Goal: Task Accomplishment & Management: Use online tool/utility

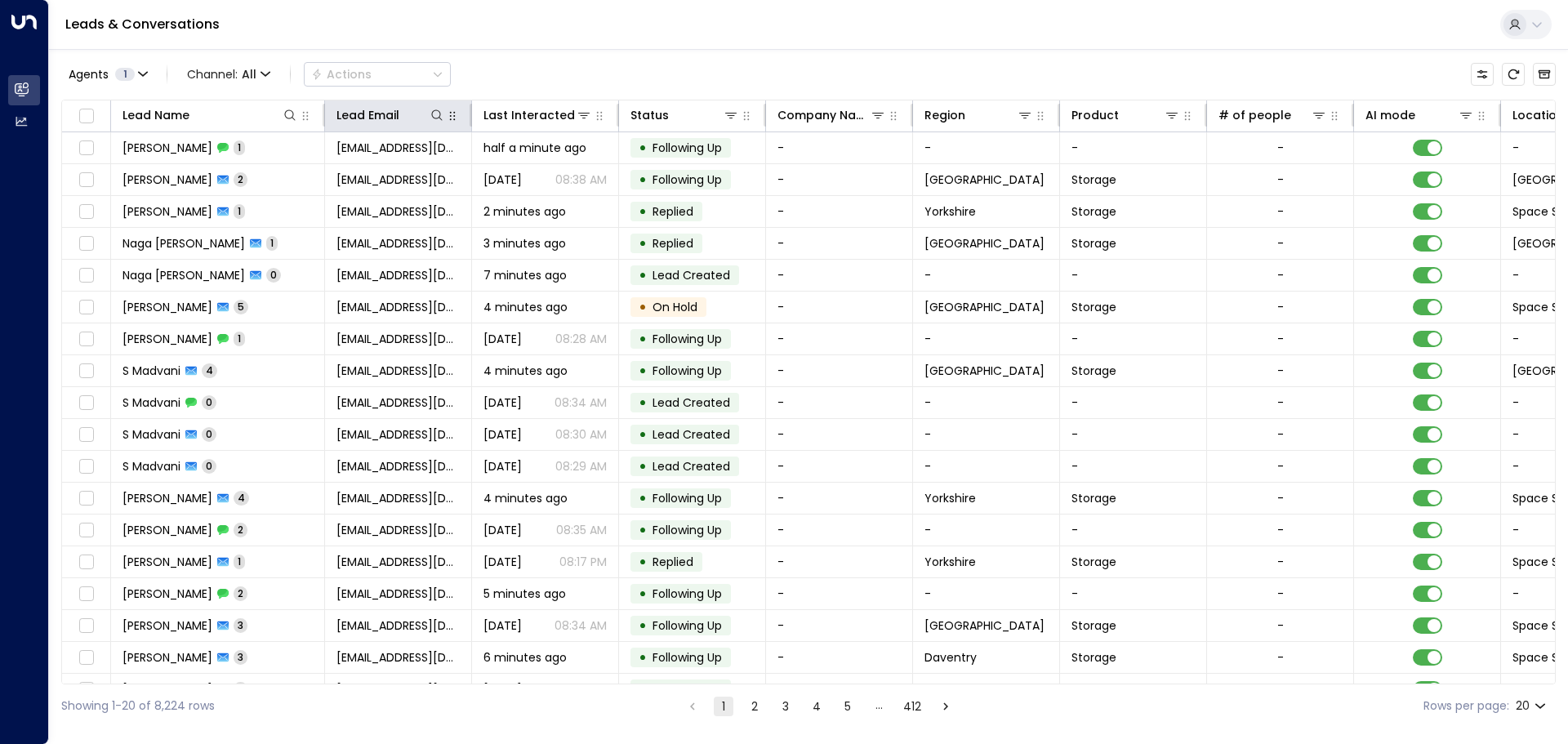
click at [444, 117] on button "button" at bounding box center [452, 116] width 16 height 16
click at [383, 116] on div "Lead Email" at bounding box center [368, 116] width 63 height 20
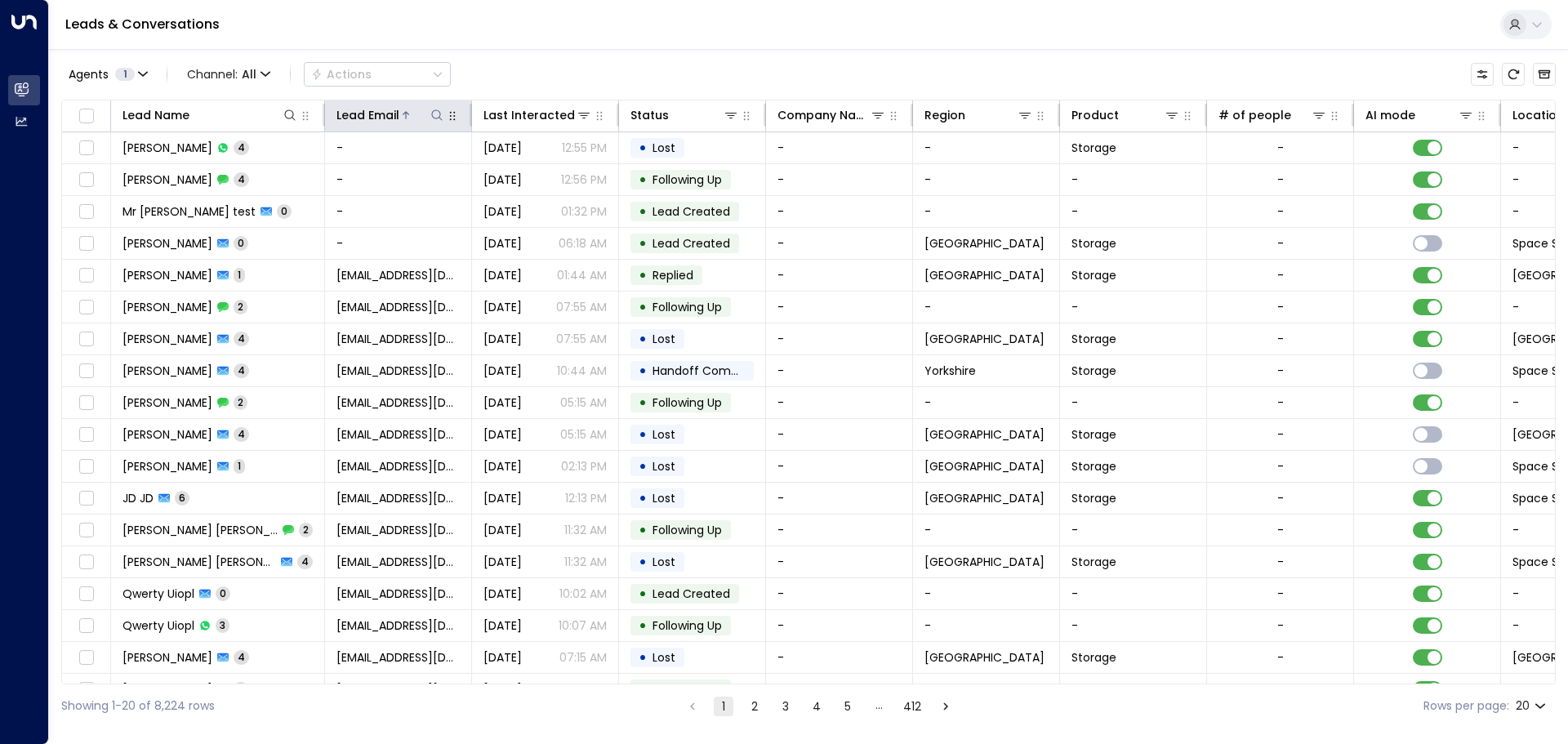
click at [440, 119] on icon at bounding box center [436, 115] width 11 height 11
click at [347, 174] on input "text" at bounding box center [437, 174] width 225 height 30
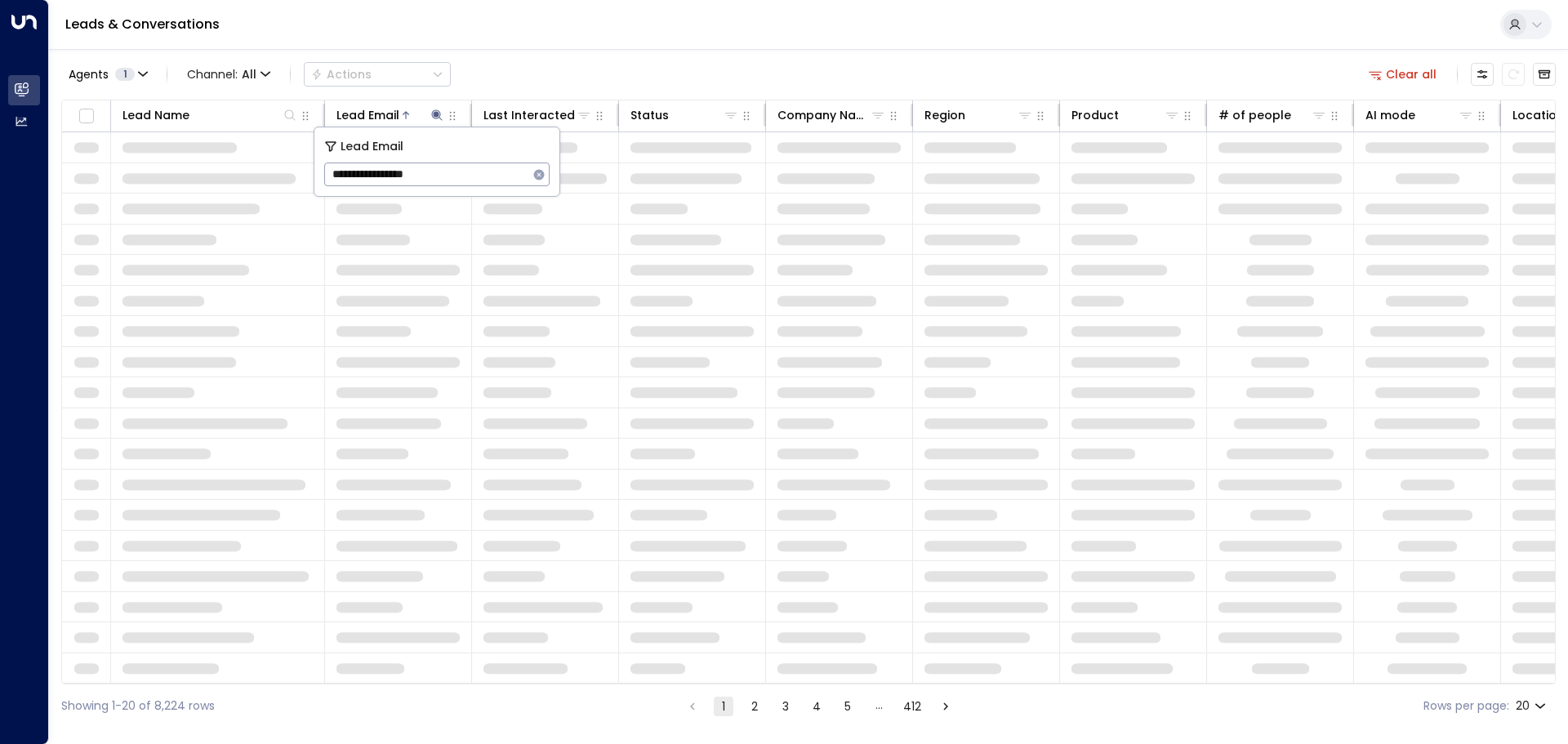
type input "**********"
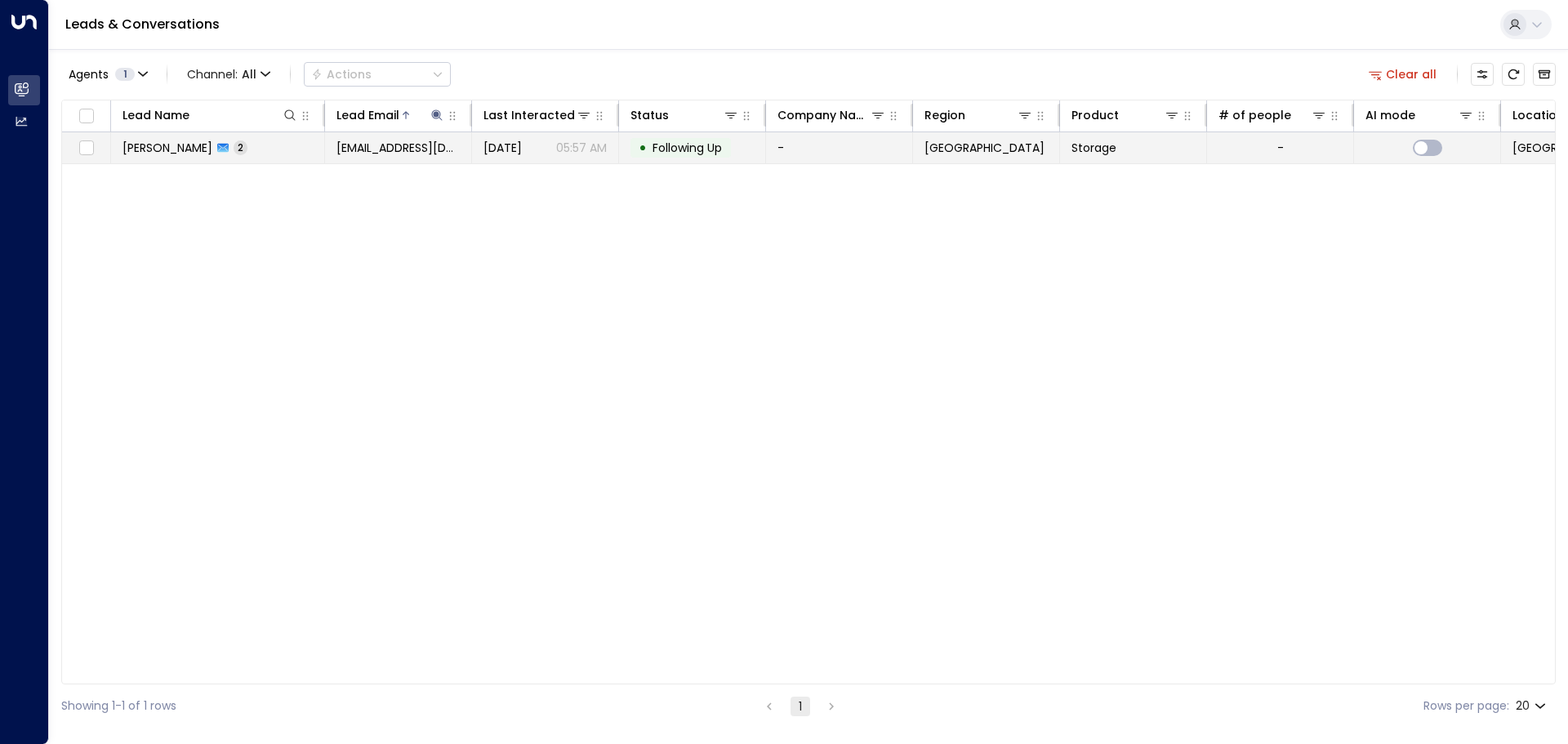
click at [669, 153] on span "Following Up" at bounding box center [687, 147] width 70 height 16
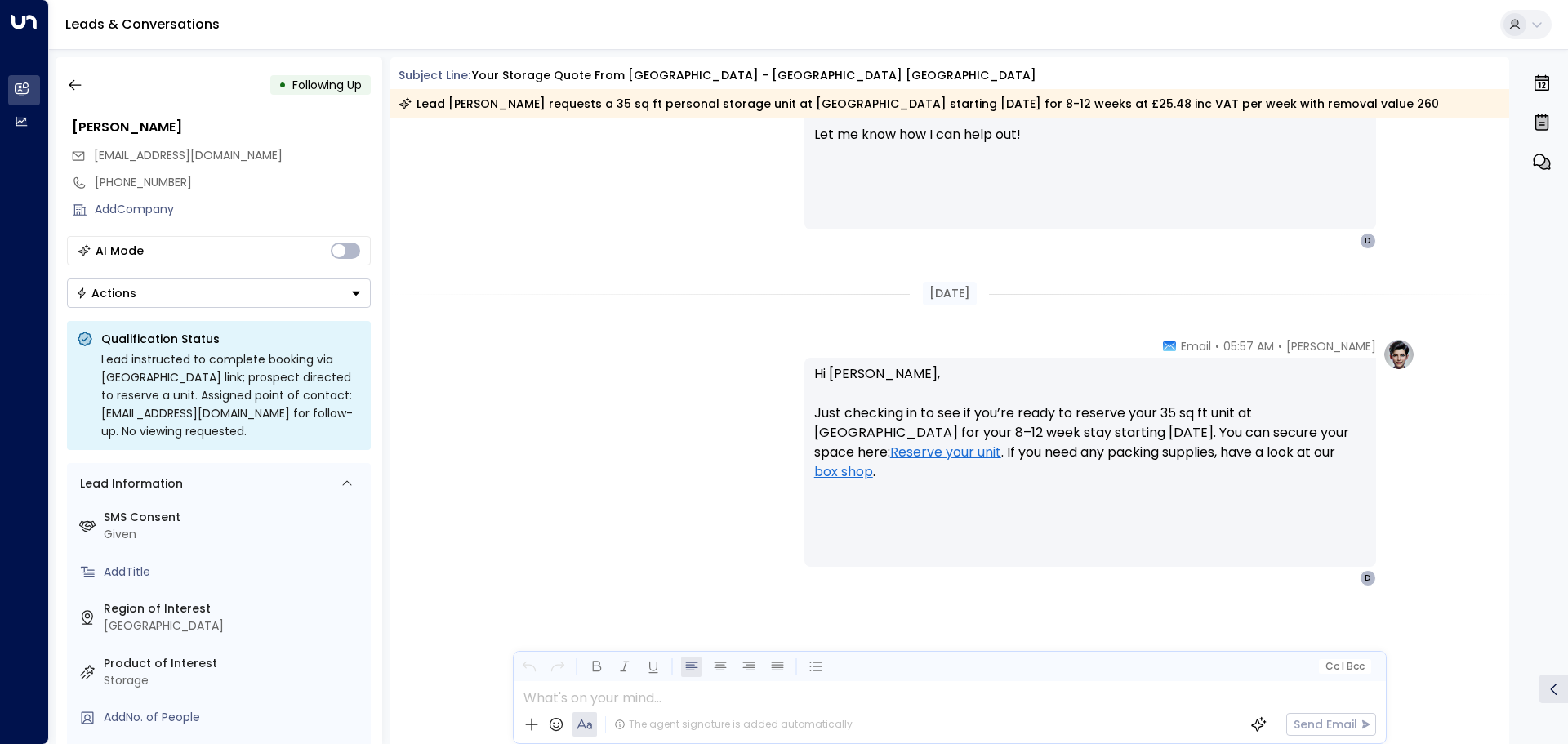
scroll to position [1071, 0]
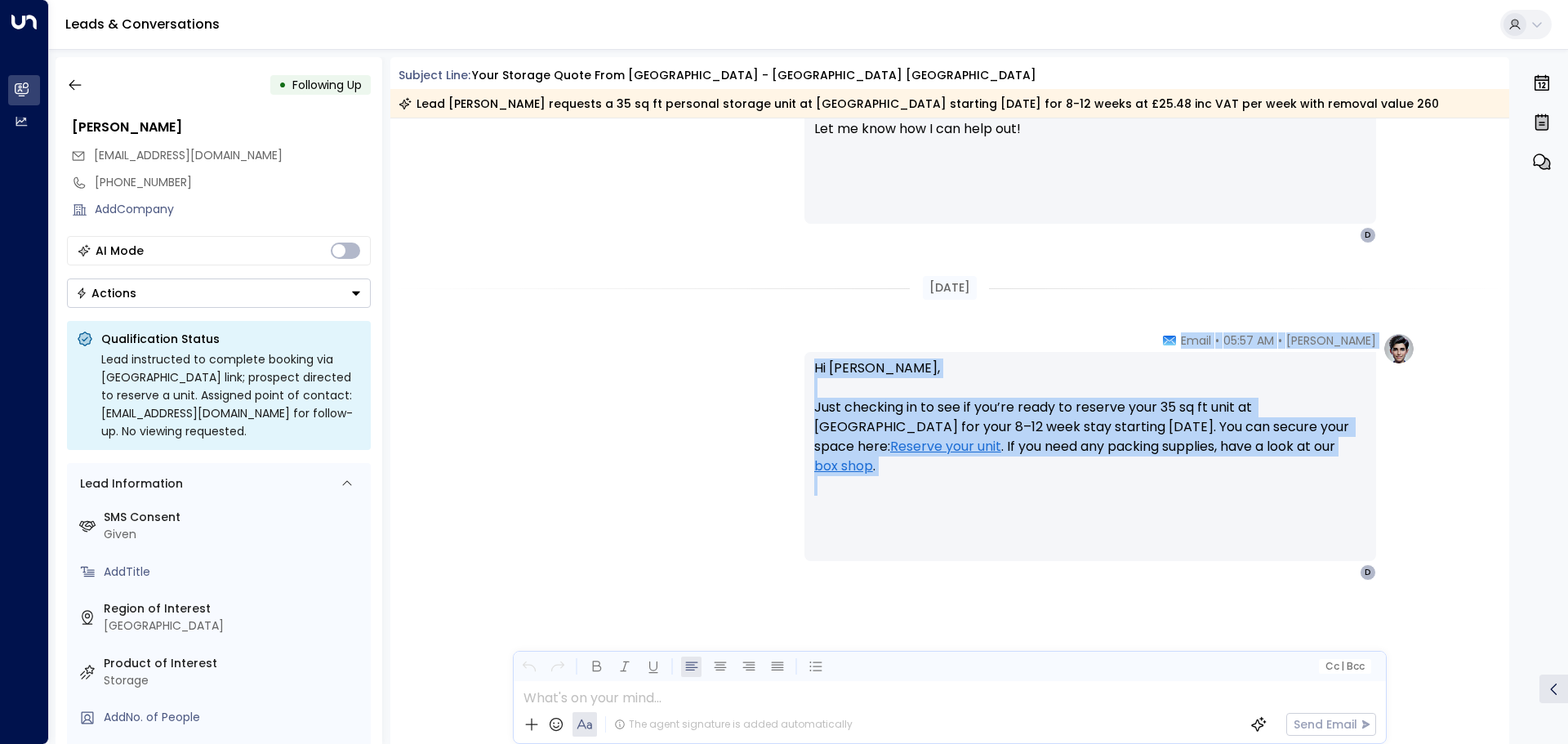
drag, startPoint x: 1501, startPoint y: 527, endPoint x: 1487, endPoint y: 443, distance: 85.2
click at [1487, 443] on div "[PERSON_NAME] • 05:57 AM • Email Hi [PERSON_NAME], Just checking in to see if y…" at bounding box center [950, 538] width 1120 height 411
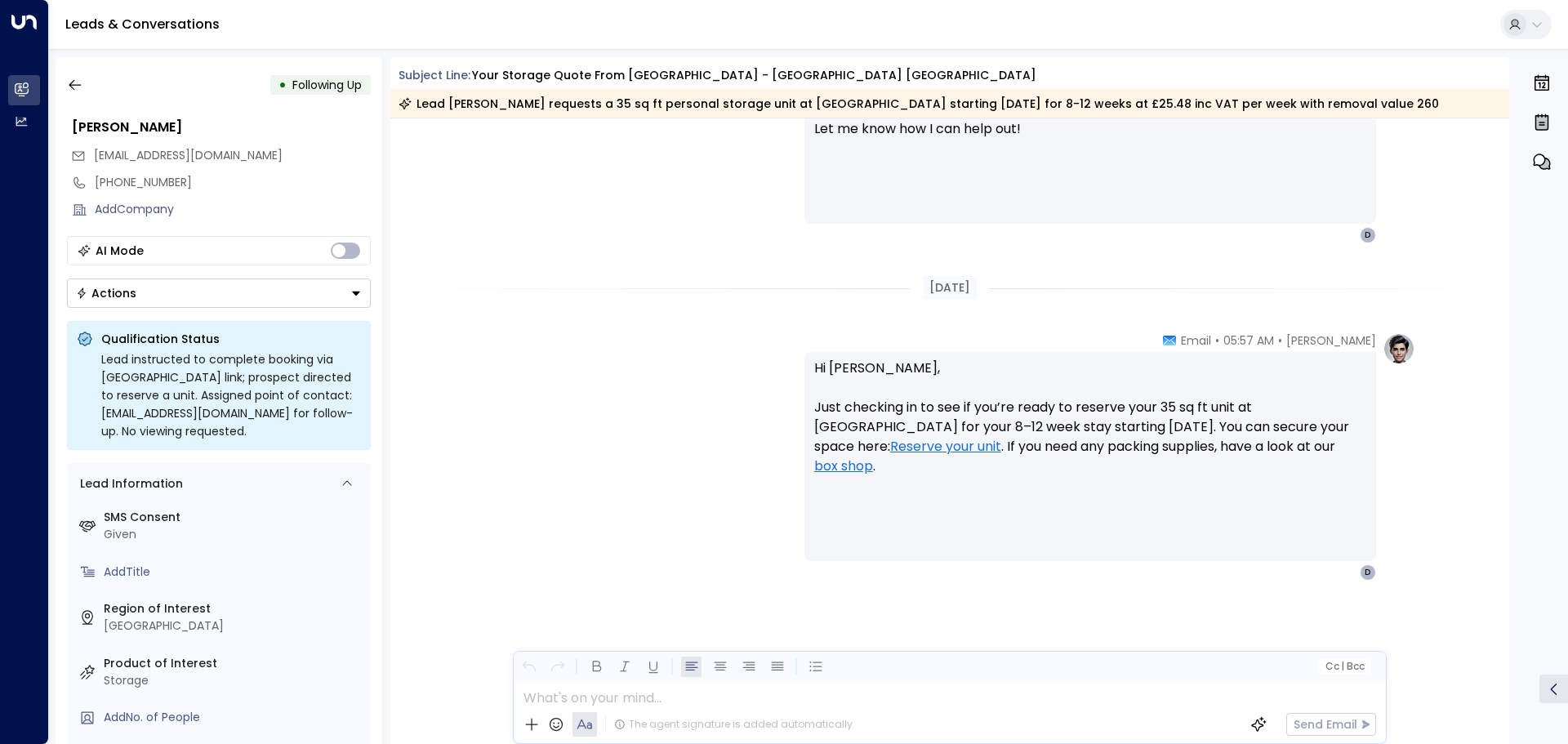
click at [1418, 372] on div "[PERSON_NAME] • 05:57 AM • Email Hi [PERSON_NAME], Just checking in to see if y…" at bounding box center [950, 538] width 1120 height 411
